Goal: Task Accomplishment & Management: Manage account settings

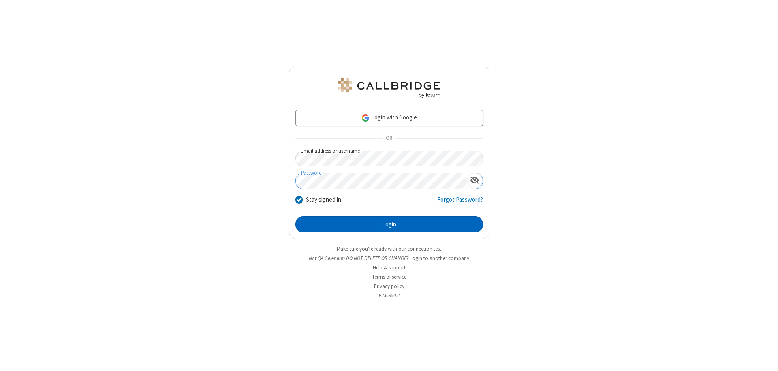
click at [389, 225] on button "Login" at bounding box center [390, 225] width 188 height 16
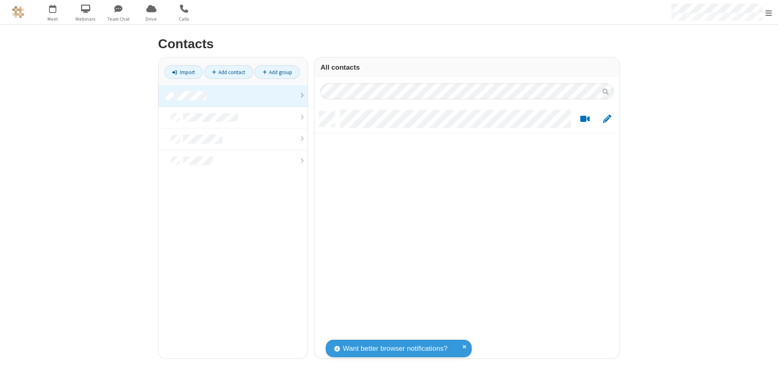
scroll to position [247, 299]
click at [233, 96] on link at bounding box center [233, 96] width 149 height 22
click at [229, 72] on link "Add contact" at bounding box center [228, 72] width 49 height 14
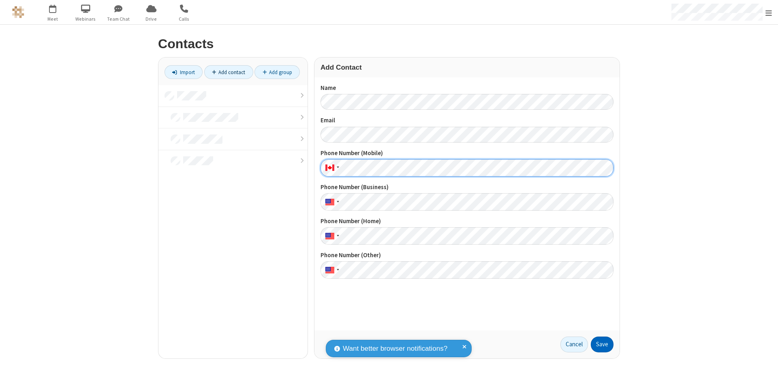
click at [603, 345] on button "Save" at bounding box center [602, 345] width 23 height 16
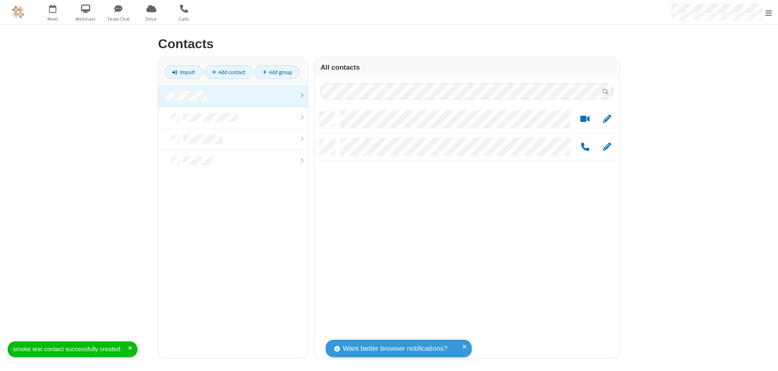
scroll to position [247, 299]
